Goal: Navigation & Orientation: Find specific page/section

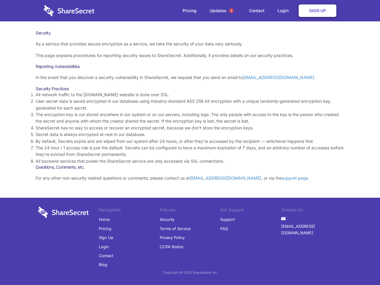
click at [190, 142] on li "By default, Secrets expire and are wiped from our system after 24 hours, or aft…" at bounding box center [190, 141] width 308 height 7
click at [231, 11] on span "1" at bounding box center [231, 10] width 5 height 5
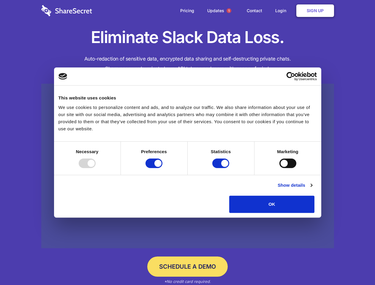
click at [95, 168] on div at bounding box center [87, 162] width 17 height 9
click at [162, 168] on input "Preferences" at bounding box center [153, 162] width 17 height 9
checkbox input "false"
click at [221, 168] on input "Statistics" at bounding box center [220, 162] width 17 height 9
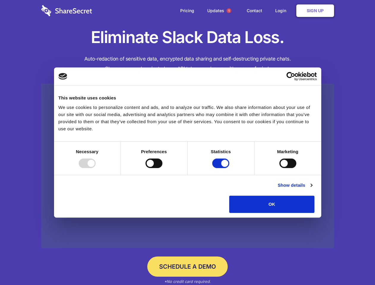
checkbox input "false"
click at [279, 168] on input "Marketing" at bounding box center [287, 162] width 17 height 9
checkbox input "true"
click at [312, 189] on link "Show details" at bounding box center [294, 184] width 34 height 7
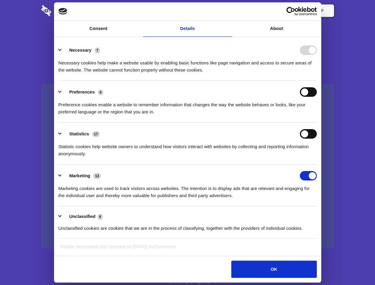
click at [316, 81] on li "Necessary 7 Necessary cookies help make a website usable by enabling basic func…" at bounding box center [187, 60] width 258 height 42
click at [228, 11] on span "1" at bounding box center [228, 10] width 5 height 5
